Goal: Information Seeking & Learning: Learn about a topic

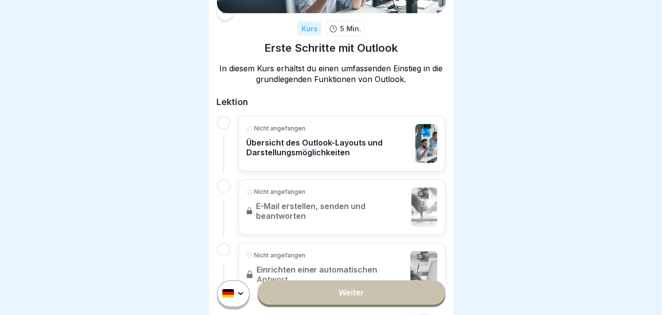
scroll to position [130, 0]
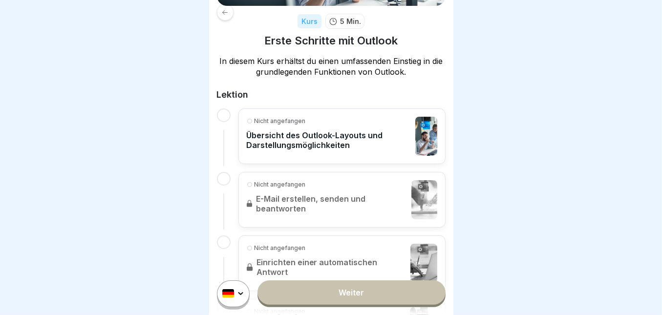
click at [372, 295] on link "Weiter" at bounding box center [351, 292] width 188 height 24
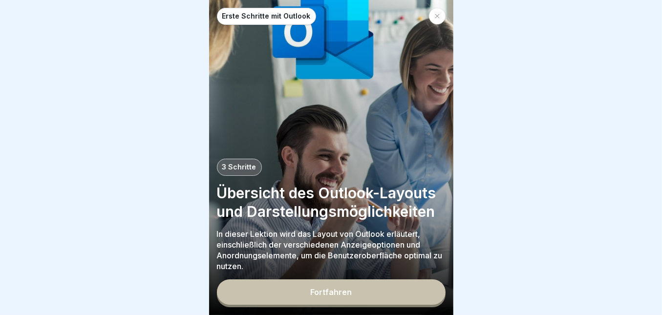
scroll to position [5, 0]
click at [373, 291] on button "Fortfahren" at bounding box center [331, 291] width 229 height 25
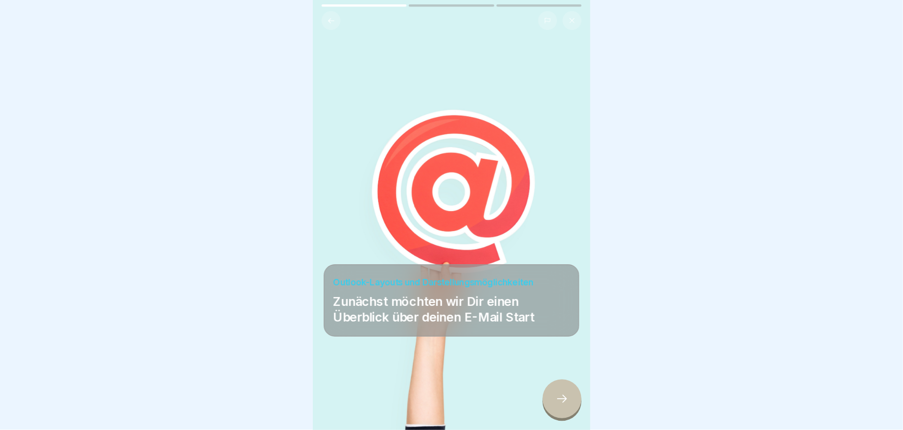
scroll to position [6, 0]
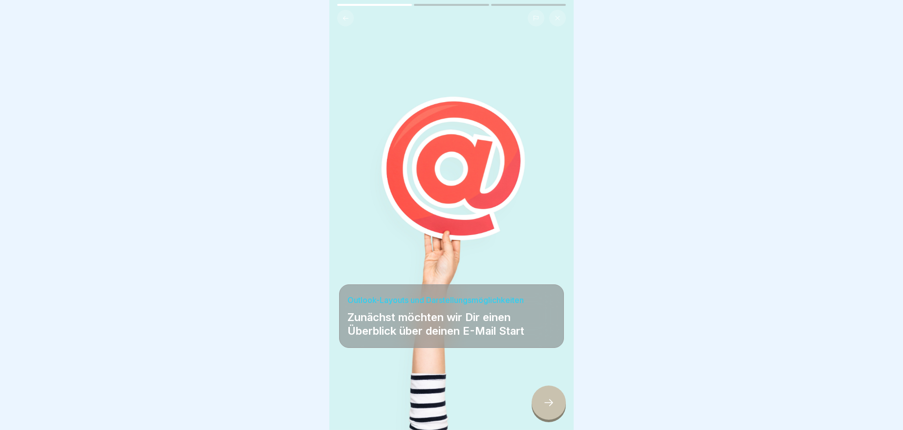
click at [550, 405] on icon at bounding box center [549, 403] width 12 height 12
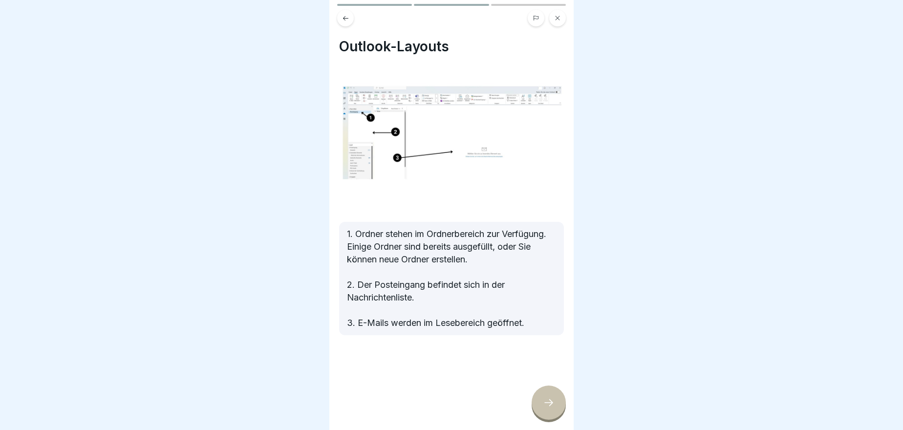
click at [346, 15] on icon at bounding box center [345, 18] width 7 height 7
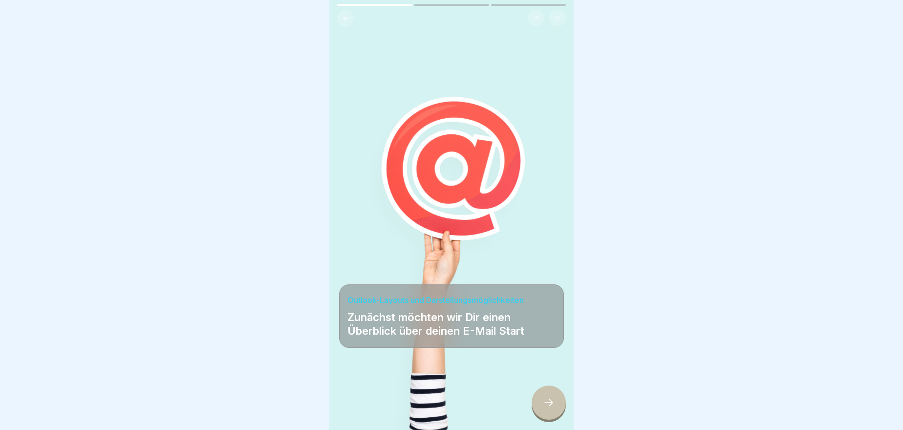
click at [346, 15] on icon at bounding box center [345, 18] width 7 height 7
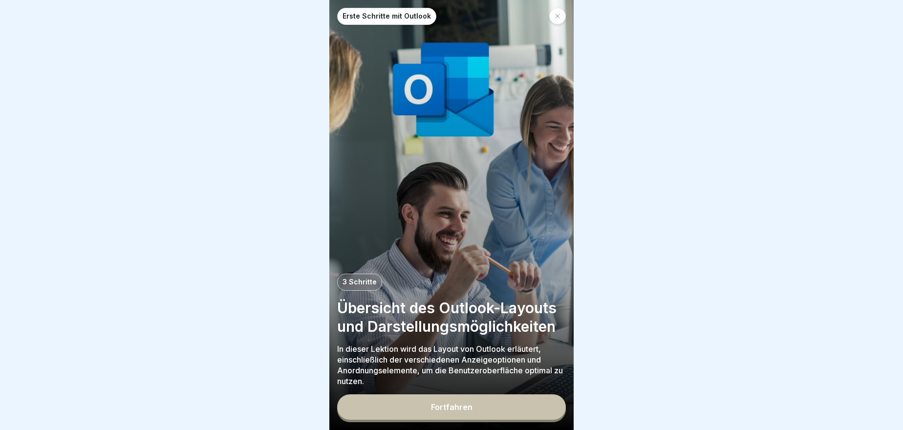
click at [347, 13] on p "Erste Schritte mit Outlook" at bounding box center [386, 16] width 88 height 8
click at [443, 413] on button "Fortfahren" at bounding box center [451, 406] width 229 height 25
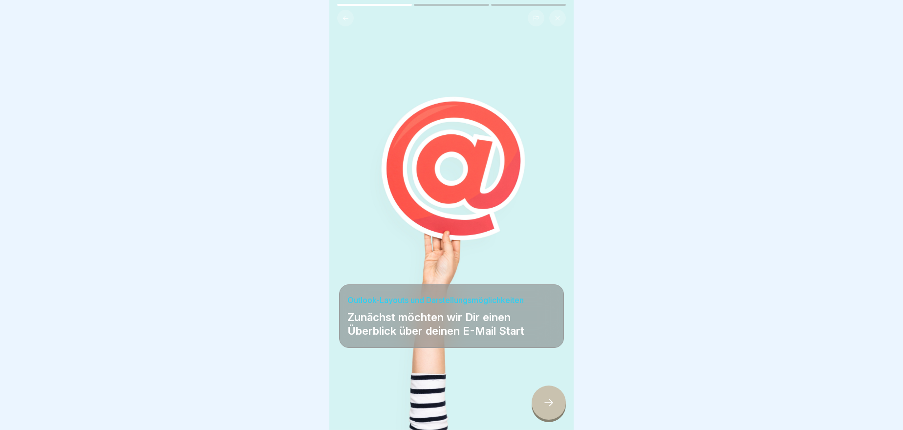
click at [532, 408] on div at bounding box center [451, 400] width 225 height 59
click at [543, 408] on div at bounding box center [549, 402] width 34 height 34
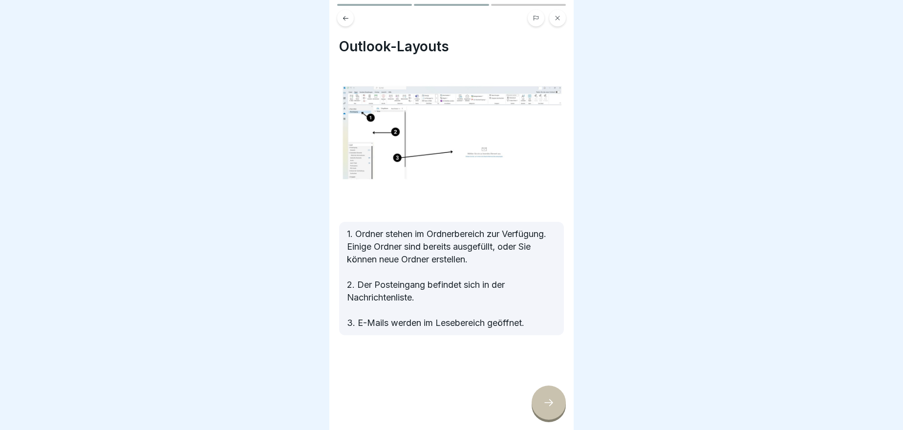
click at [542, 408] on div at bounding box center [549, 402] width 34 height 34
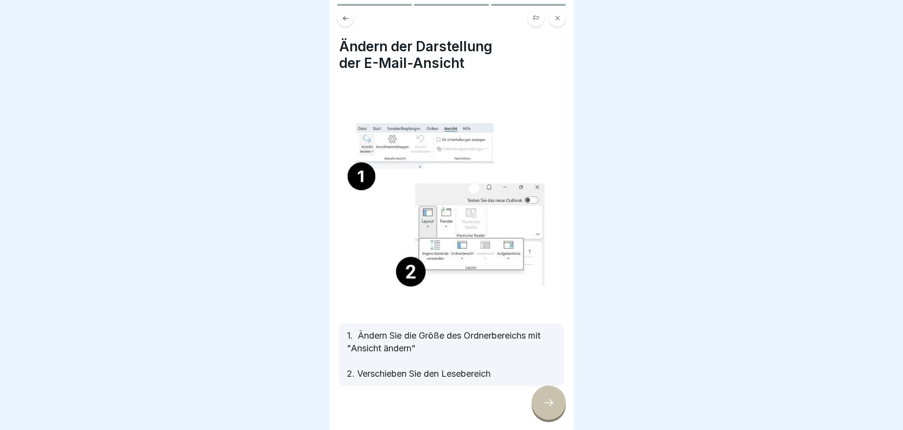
click at [542, 408] on div at bounding box center [549, 402] width 34 height 34
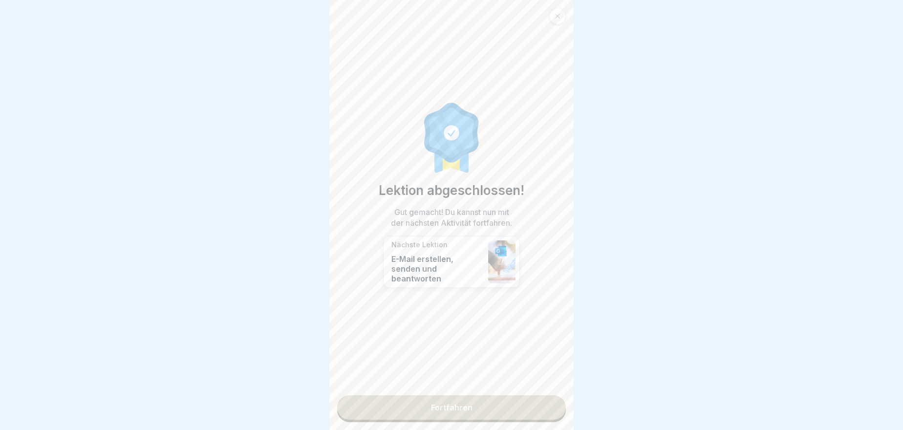
click at [542, 408] on link "Fortfahren" at bounding box center [451, 407] width 229 height 24
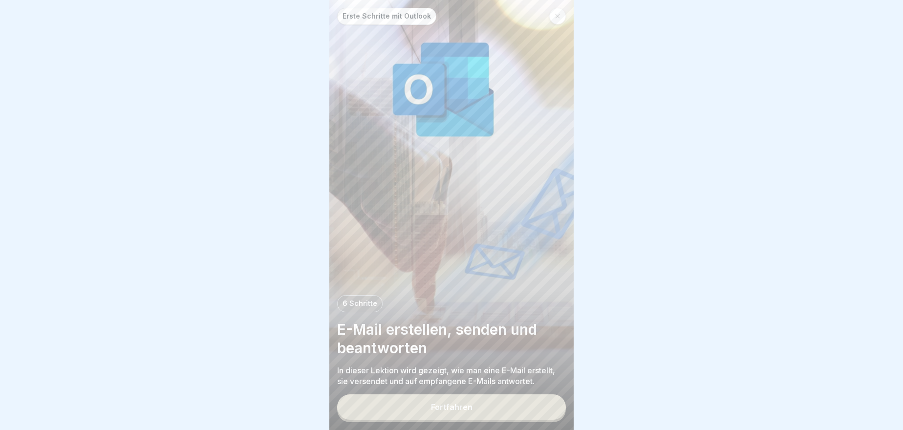
scroll to position [6, 0]
click at [454, 407] on div "Fortfahren" at bounding box center [452, 407] width 42 height 9
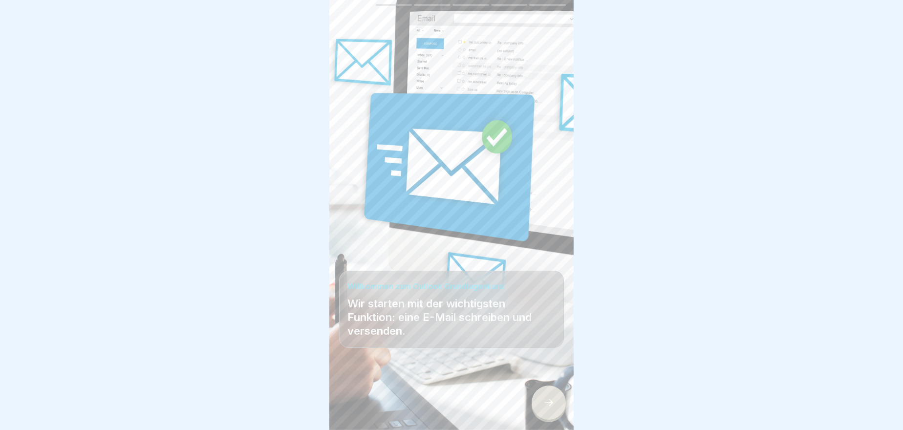
click at [604, 406] on div at bounding box center [451, 215] width 903 height 430
click at [559, 398] on div at bounding box center [549, 402] width 34 height 34
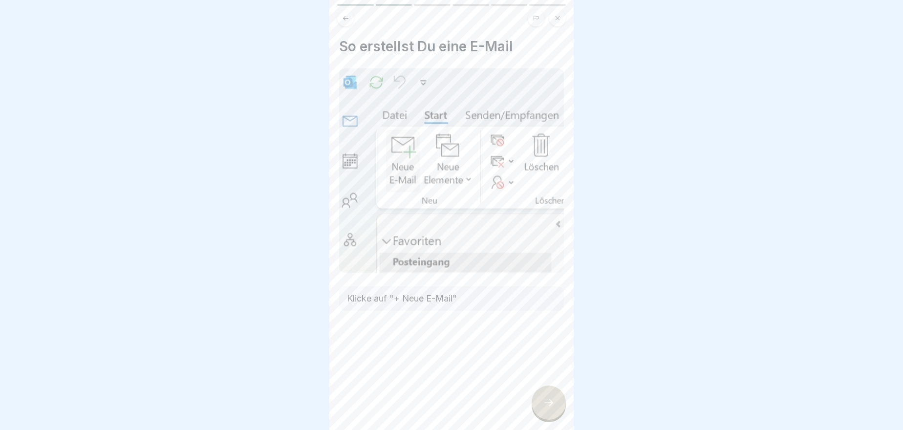
click at [445, 172] on img at bounding box center [451, 170] width 225 height 204
click at [545, 394] on div at bounding box center [549, 402] width 34 height 34
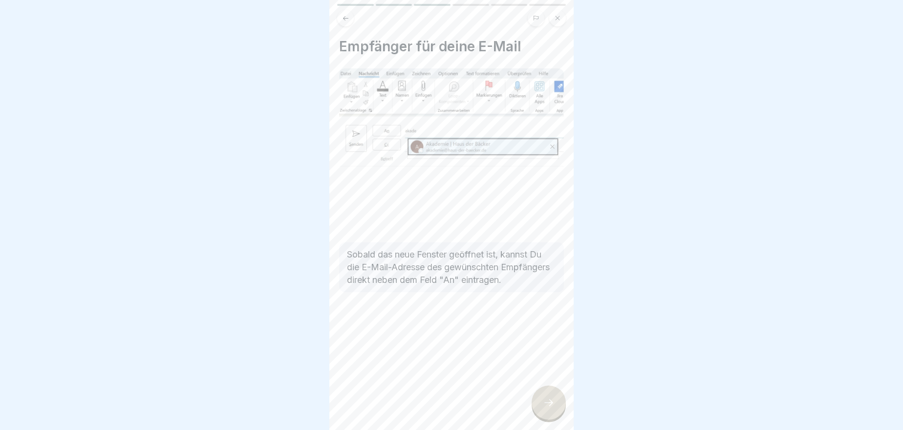
click at [545, 394] on div at bounding box center [549, 402] width 34 height 34
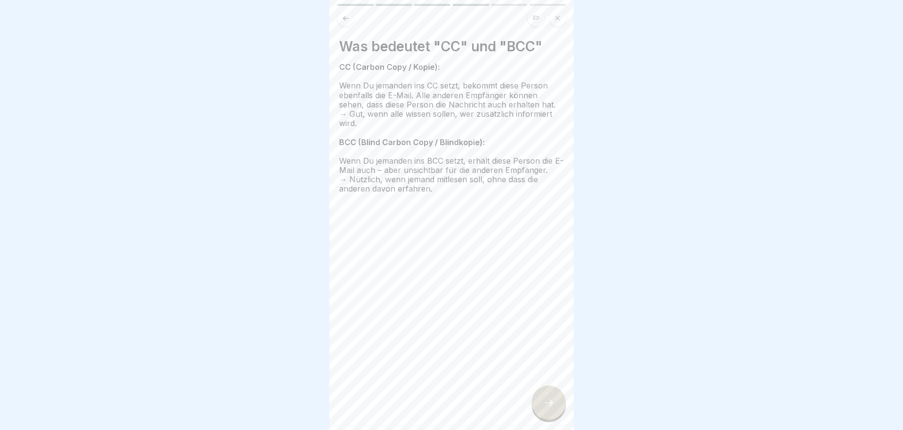
click at [545, 394] on div at bounding box center [549, 402] width 34 height 34
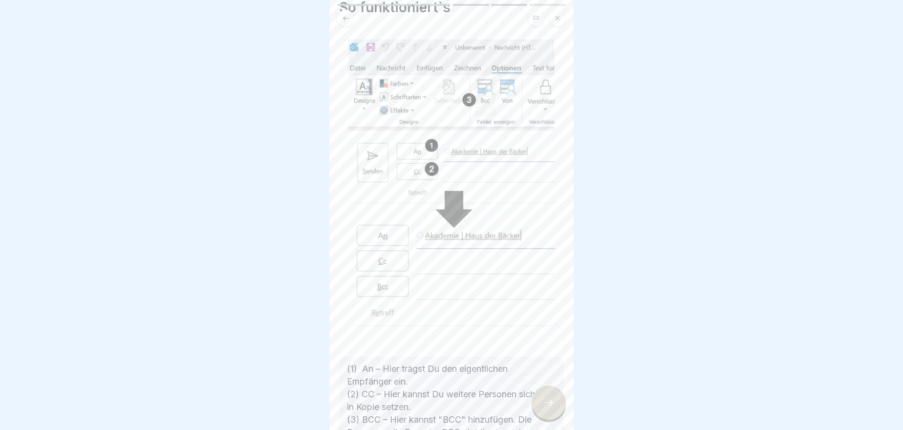
scroll to position [88, 0]
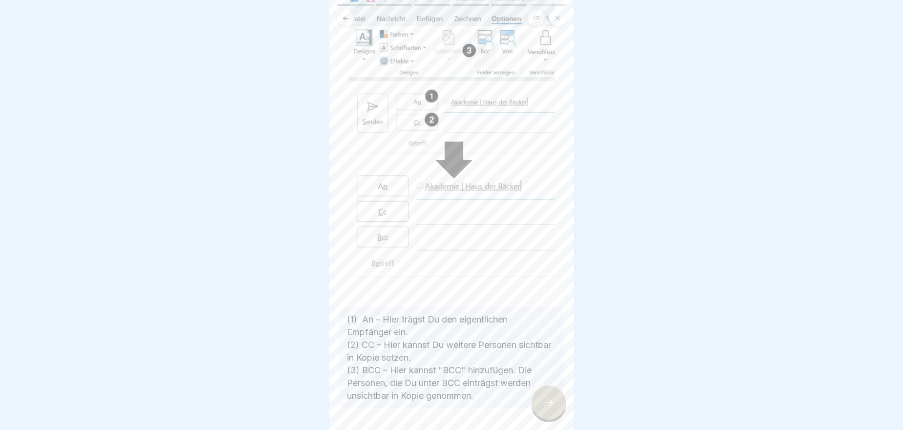
click at [546, 401] on icon at bounding box center [549, 403] width 12 height 12
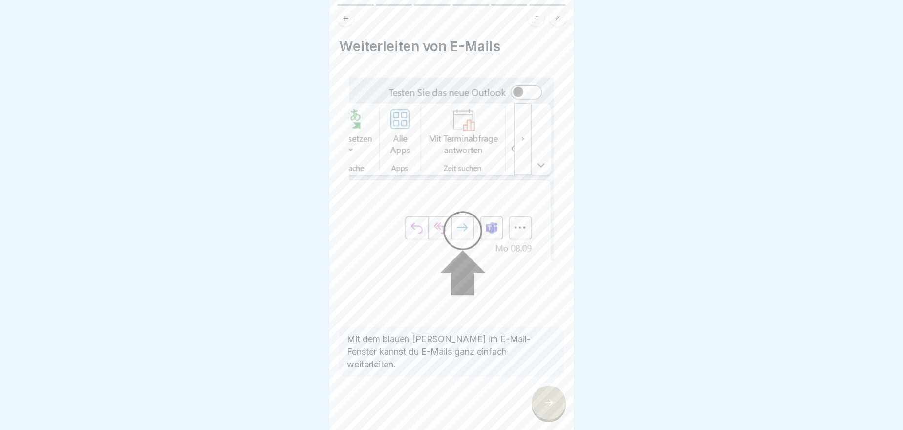
click at [546, 401] on icon at bounding box center [549, 403] width 12 height 12
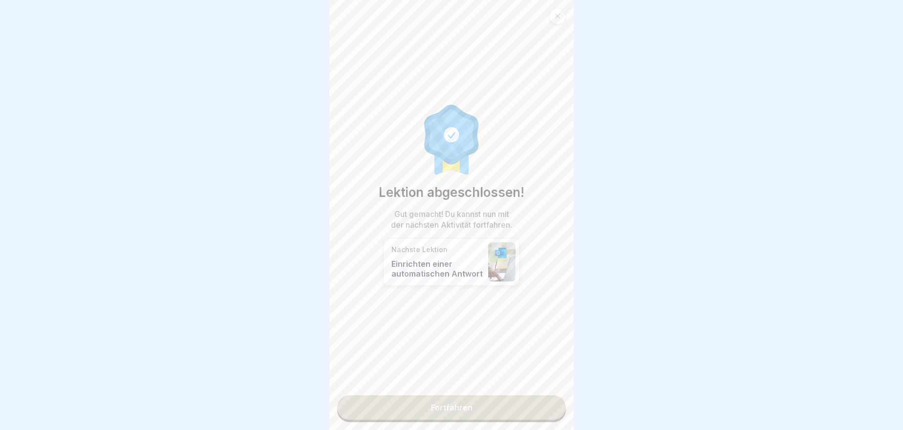
click at [546, 402] on link "Fortfahren" at bounding box center [451, 407] width 229 height 24
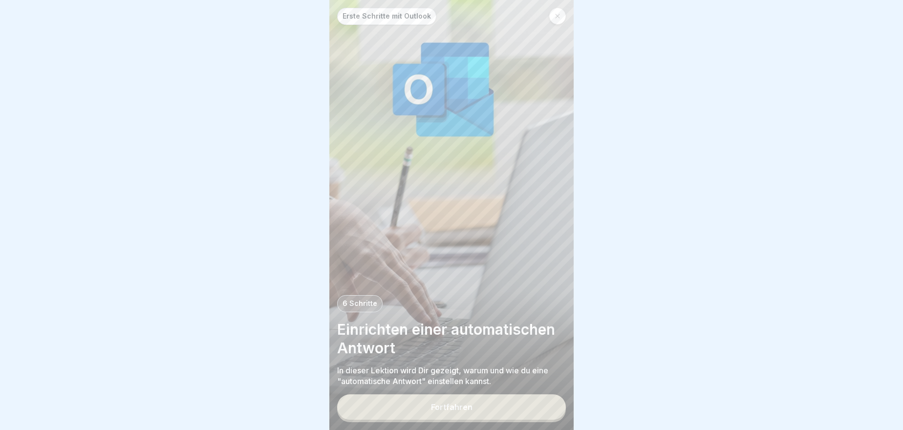
click at [546, 402] on div "Fortfahren" at bounding box center [451, 408] width 229 height 28
click at [538, 416] on button "Fortfahren" at bounding box center [451, 406] width 229 height 25
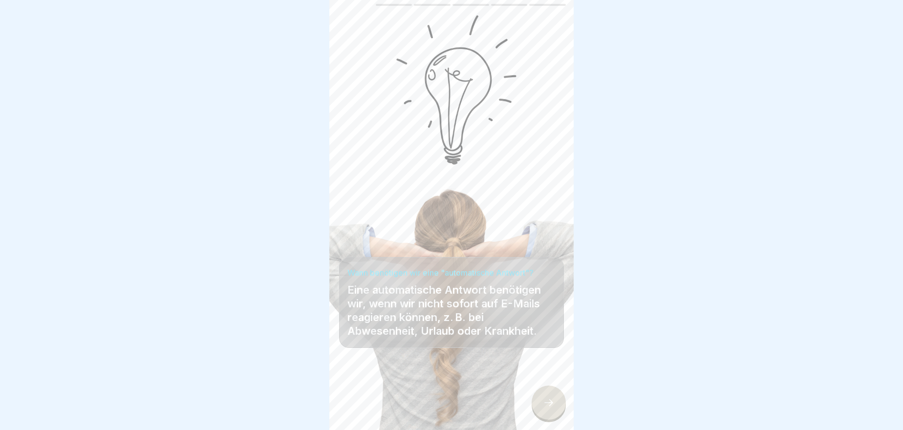
click at [549, 408] on icon at bounding box center [549, 403] width 12 height 12
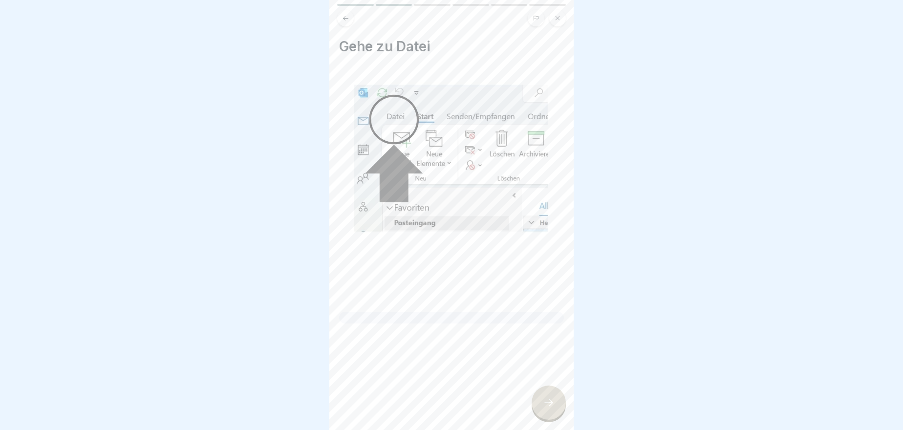
click at [549, 408] on icon at bounding box center [549, 403] width 12 height 12
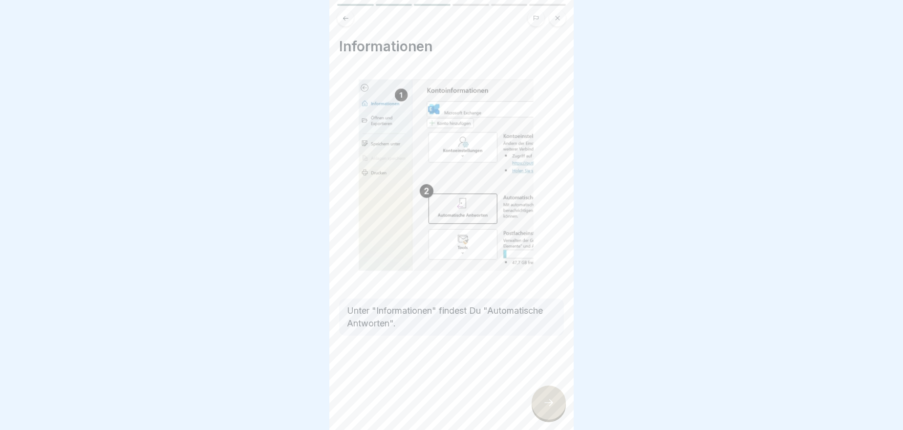
click at [549, 408] on icon at bounding box center [549, 403] width 12 height 12
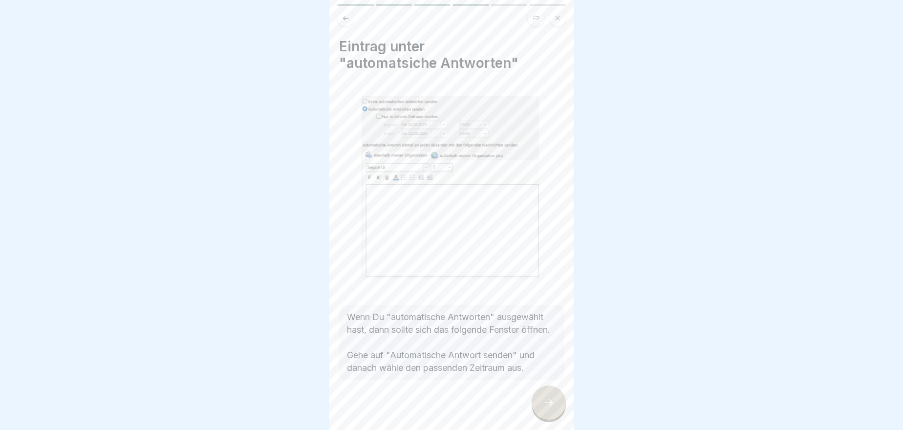
click at [550, 408] on icon at bounding box center [549, 403] width 12 height 12
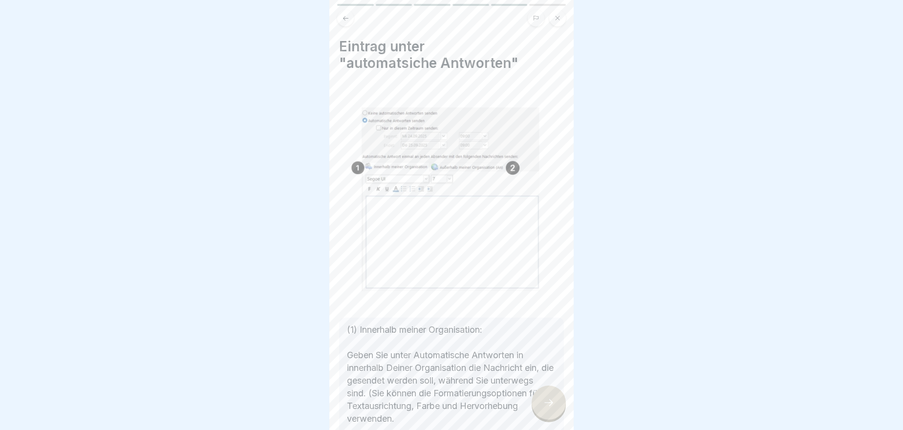
click at [550, 408] on icon at bounding box center [549, 403] width 12 height 12
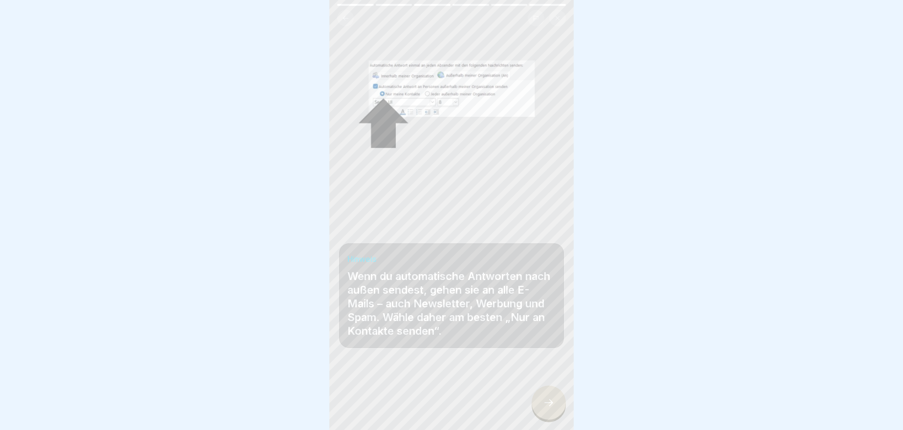
click at [550, 408] on icon at bounding box center [549, 403] width 12 height 12
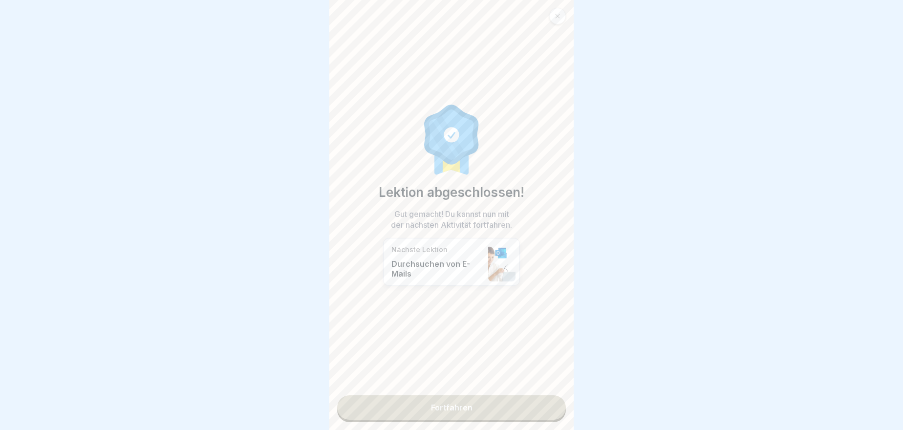
click at [550, 413] on link "Fortfahren" at bounding box center [451, 407] width 229 height 24
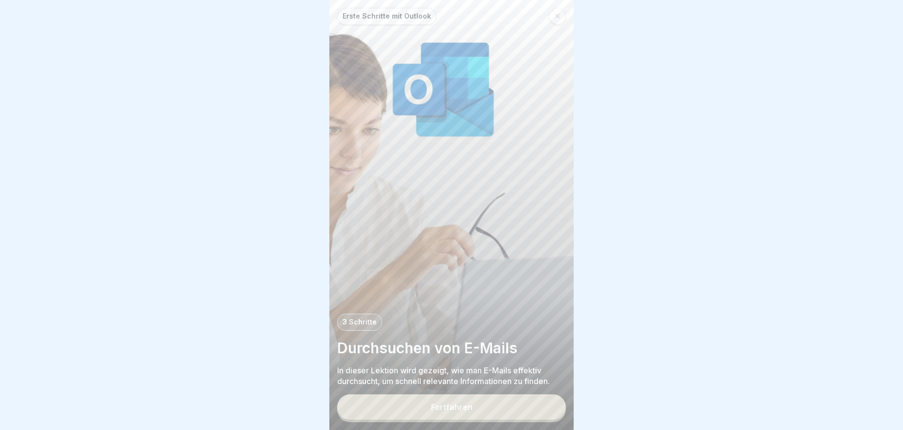
click at [550, 413] on button "Fortfahren" at bounding box center [451, 406] width 229 height 25
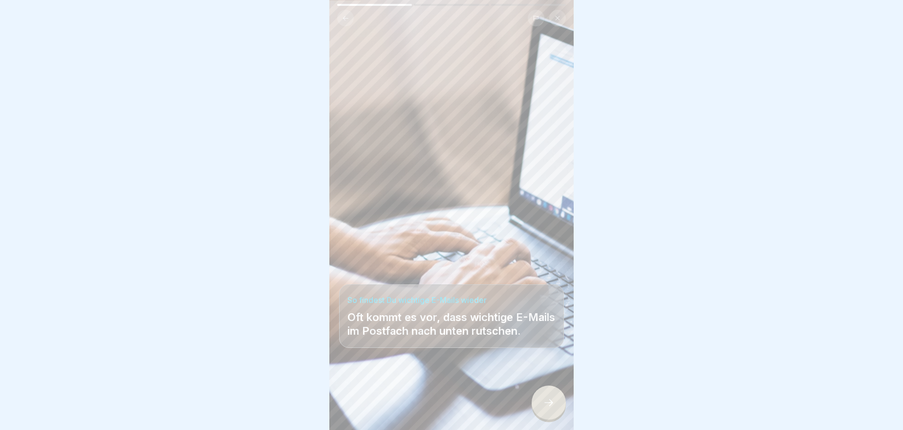
click at [550, 408] on icon at bounding box center [549, 403] width 12 height 12
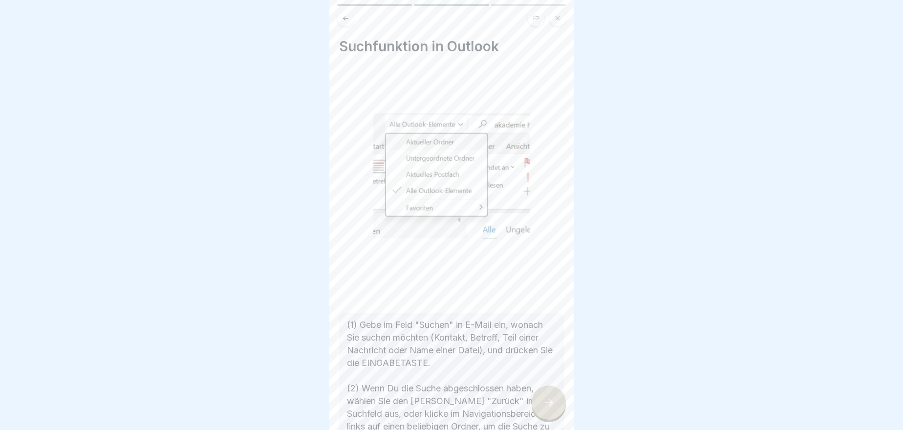
click at [550, 408] on icon at bounding box center [549, 403] width 12 height 12
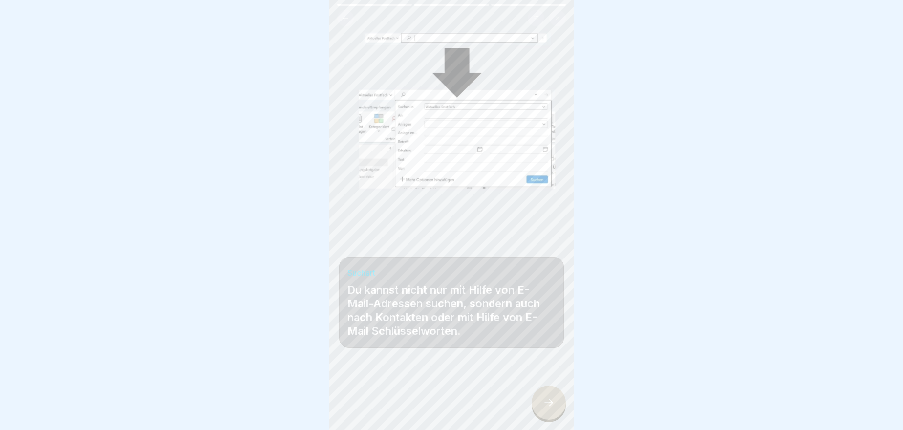
click at [550, 408] on icon at bounding box center [549, 403] width 12 height 12
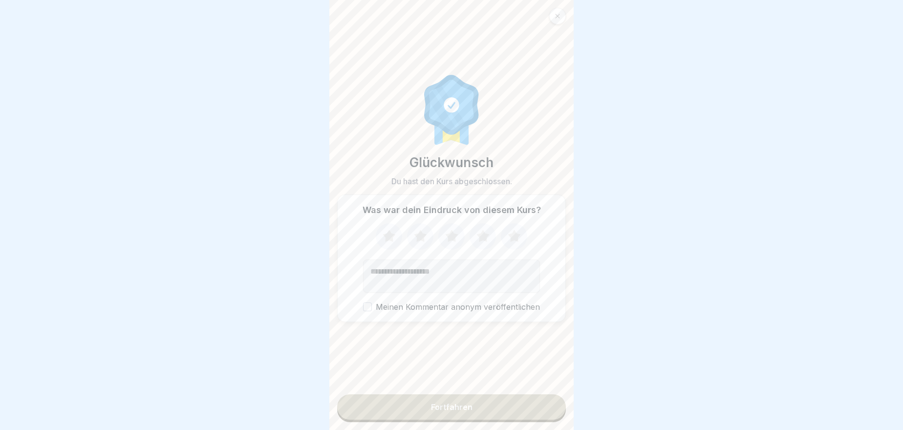
click at [552, 19] on div at bounding box center [557, 16] width 17 height 17
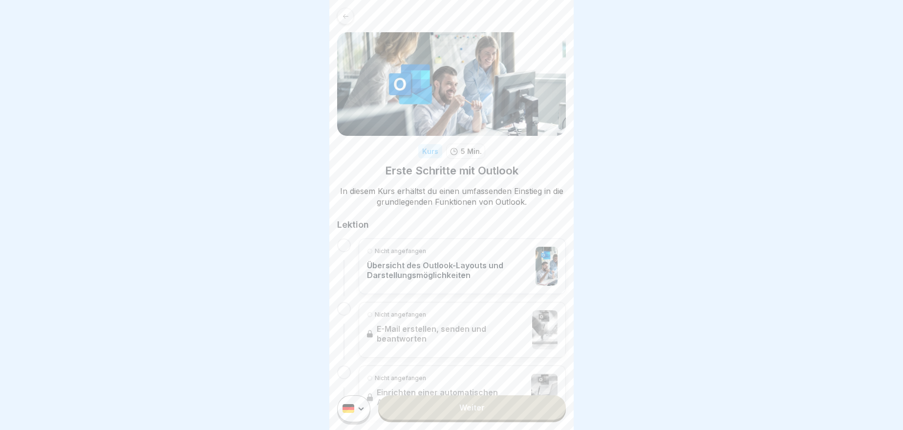
click at [350, 15] on div at bounding box center [345, 16] width 17 height 17
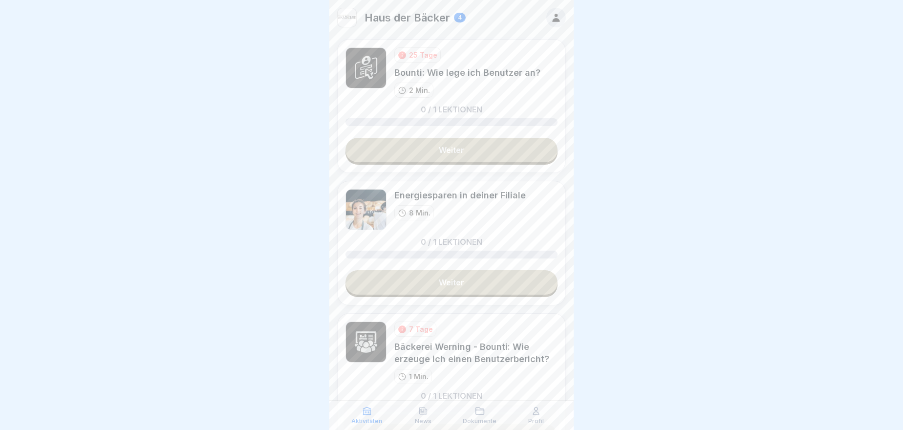
click at [531, 412] on icon at bounding box center [536, 411] width 10 height 10
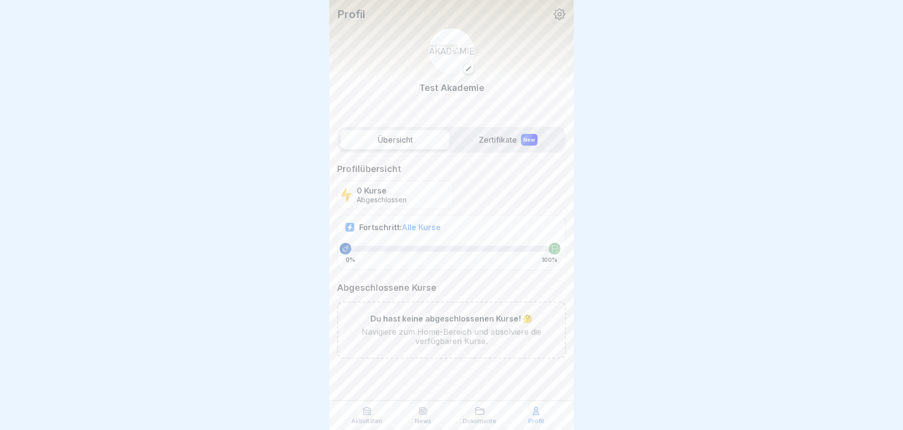
click at [485, 142] on label "Zertifikate New" at bounding box center [507, 140] width 109 height 20
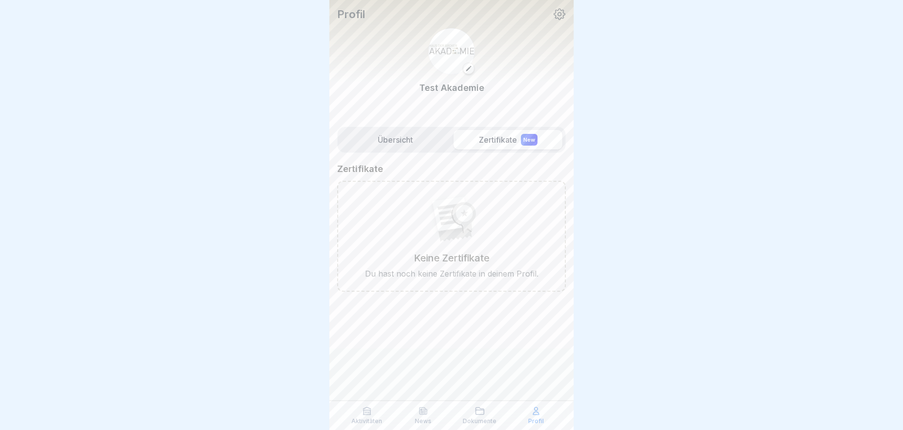
click at [418, 130] on label "Übersicht" at bounding box center [395, 140] width 109 height 20
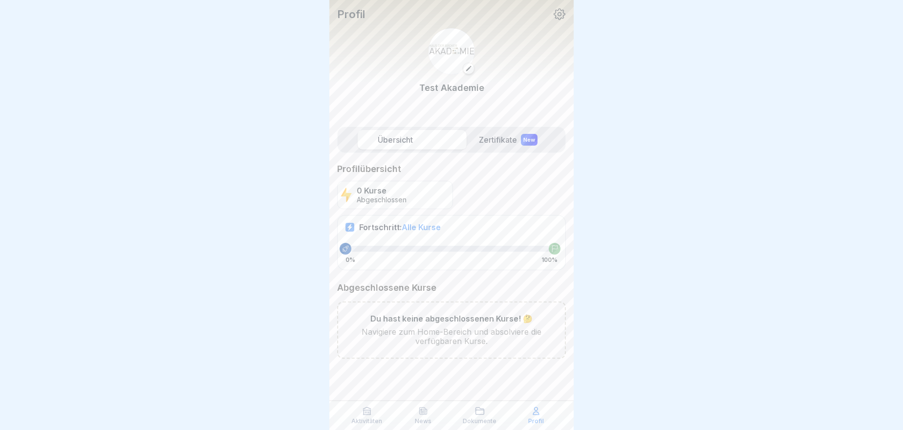
click at [172, 127] on div at bounding box center [451, 215] width 903 height 430
